Goal: Download file/media

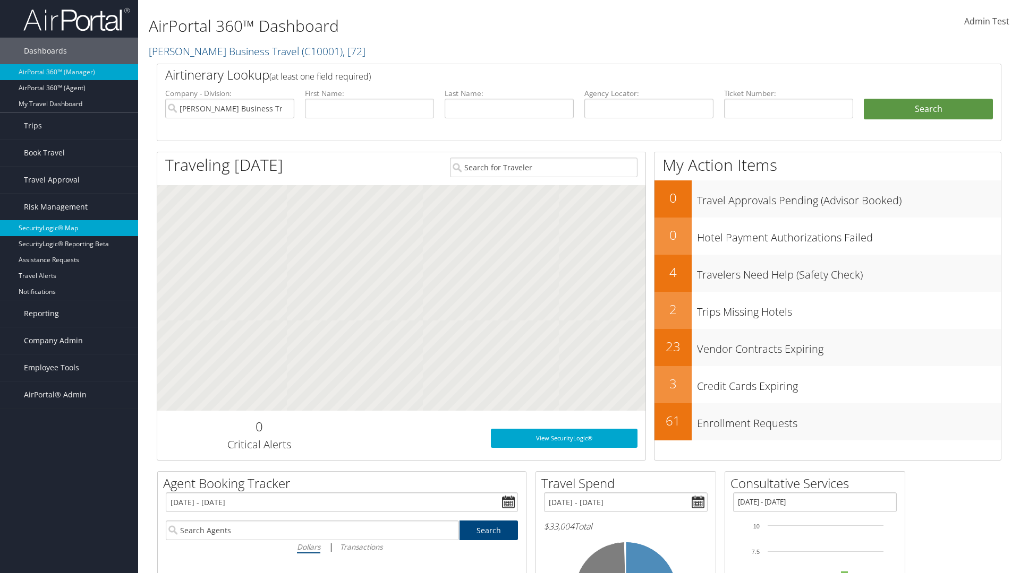
click at [69, 228] on link "SecurityLogic® Map" at bounding box center [69, 228] width 138 height 16
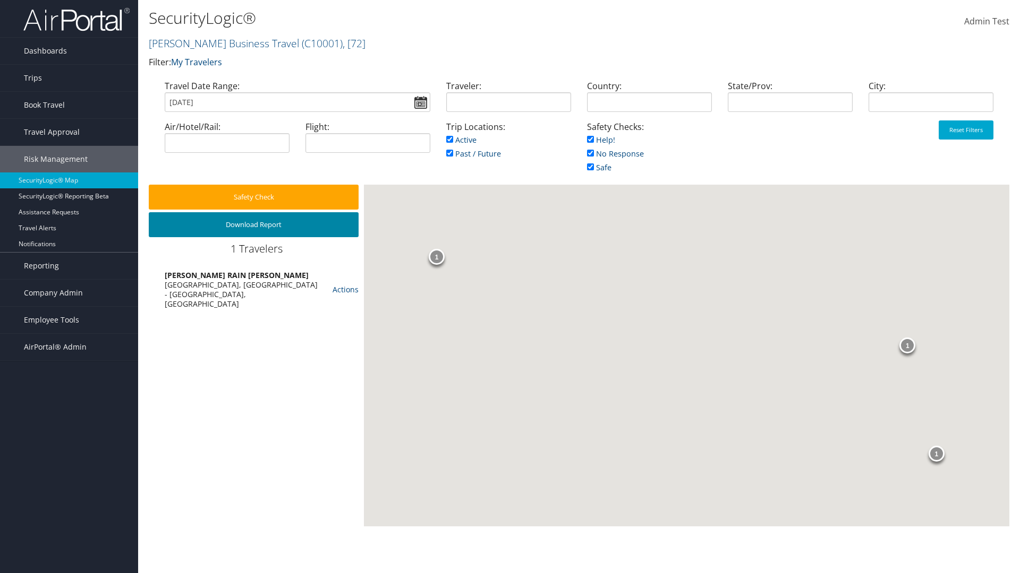
click at [253, 225] on button "Download Report" at bounding box center [254, 224] width 210 height 25
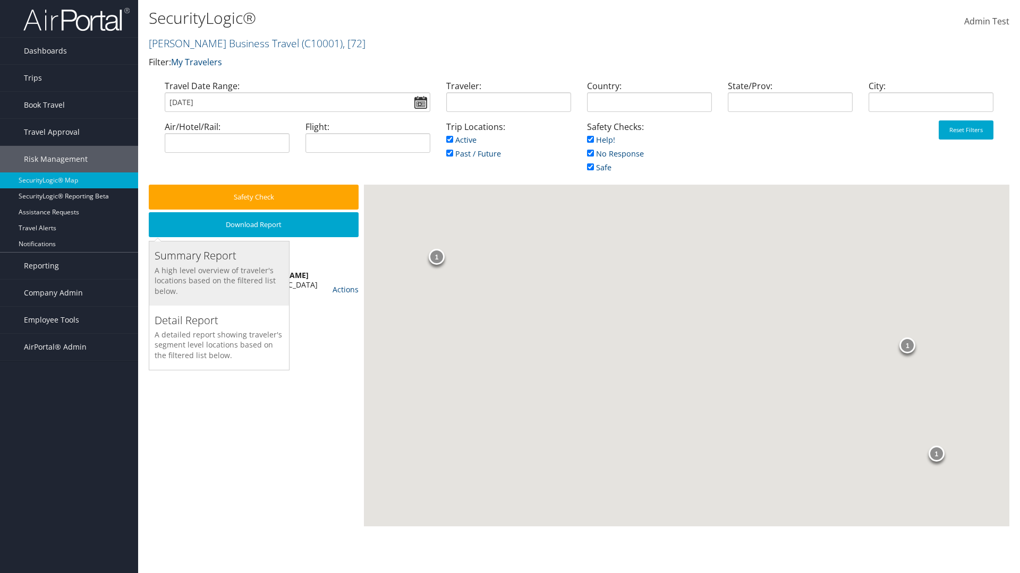
click at [219, 256] on h3 "Summary Report" at bounding box center [219, 256] width 129 height 15
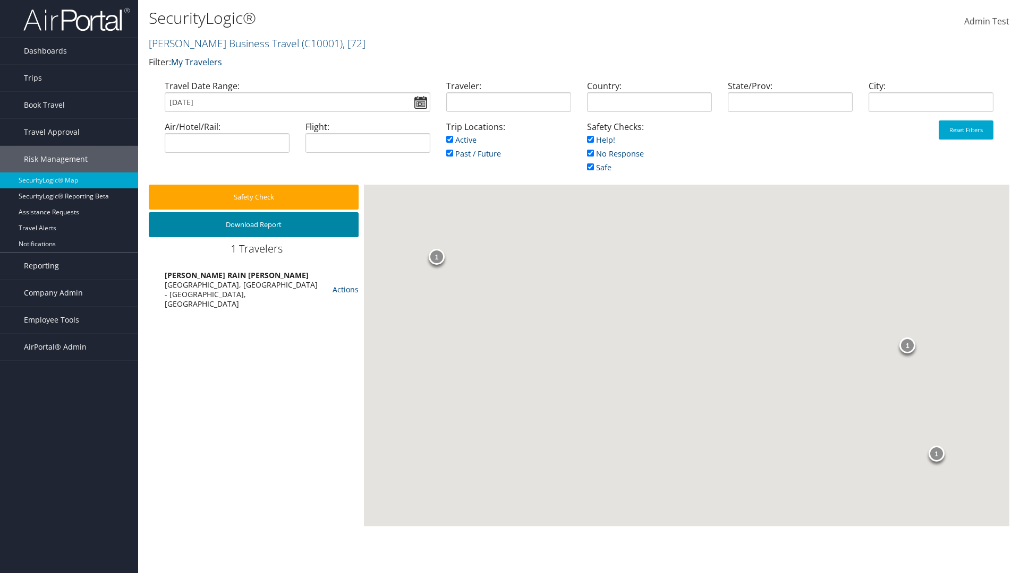
click at [253, 225] on button "Download Report" at bounding box center [254, 224] width 210 height 25
